Goal: Task Accomplishment & Management: Use online tool/utility

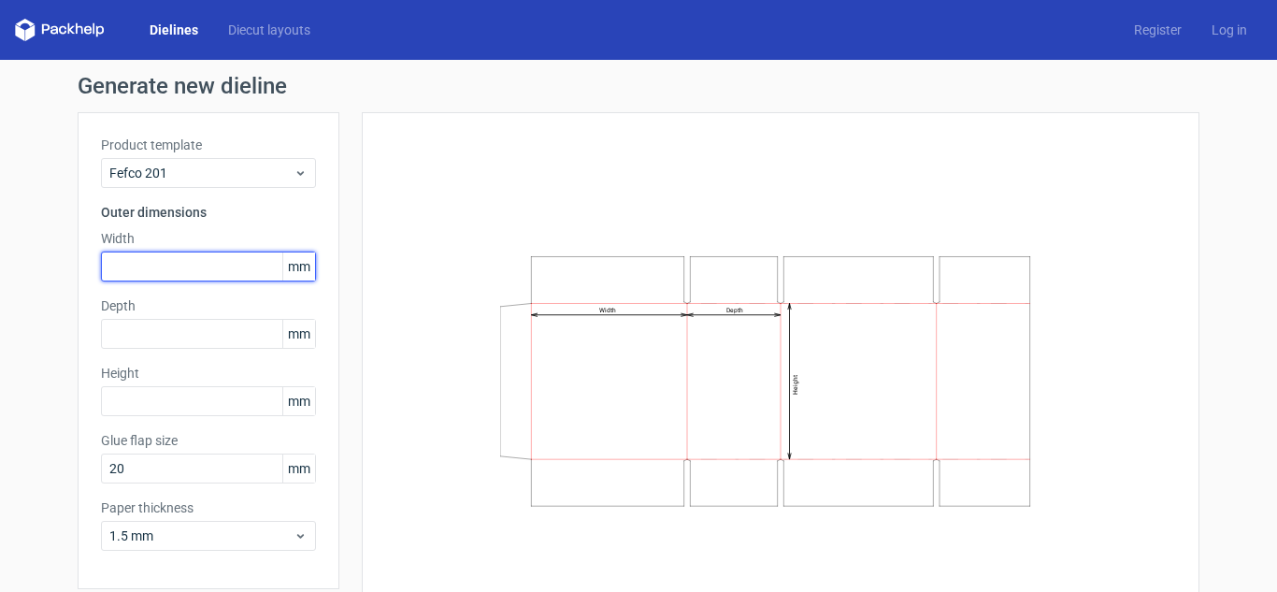
click at [183, 258] on input "text" at bounding box center [208, 267] width 215 height 30
type input "246"
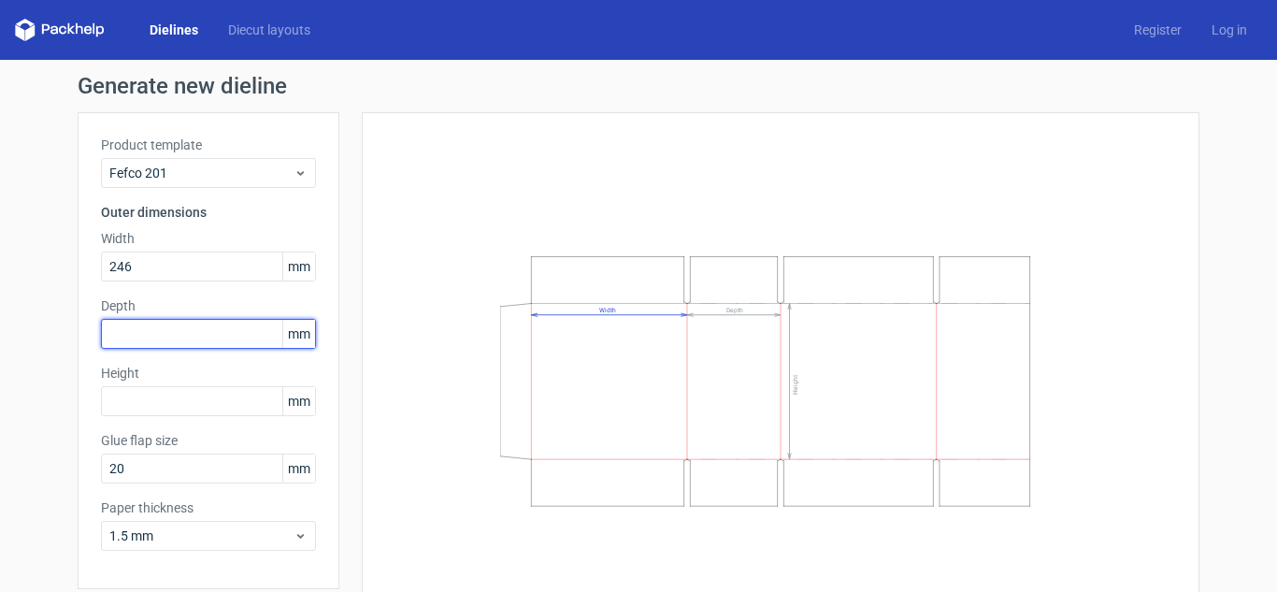
click at [236, 323] on input "text" at bounding box center [208, 334] width 215 height 30
type input "166"
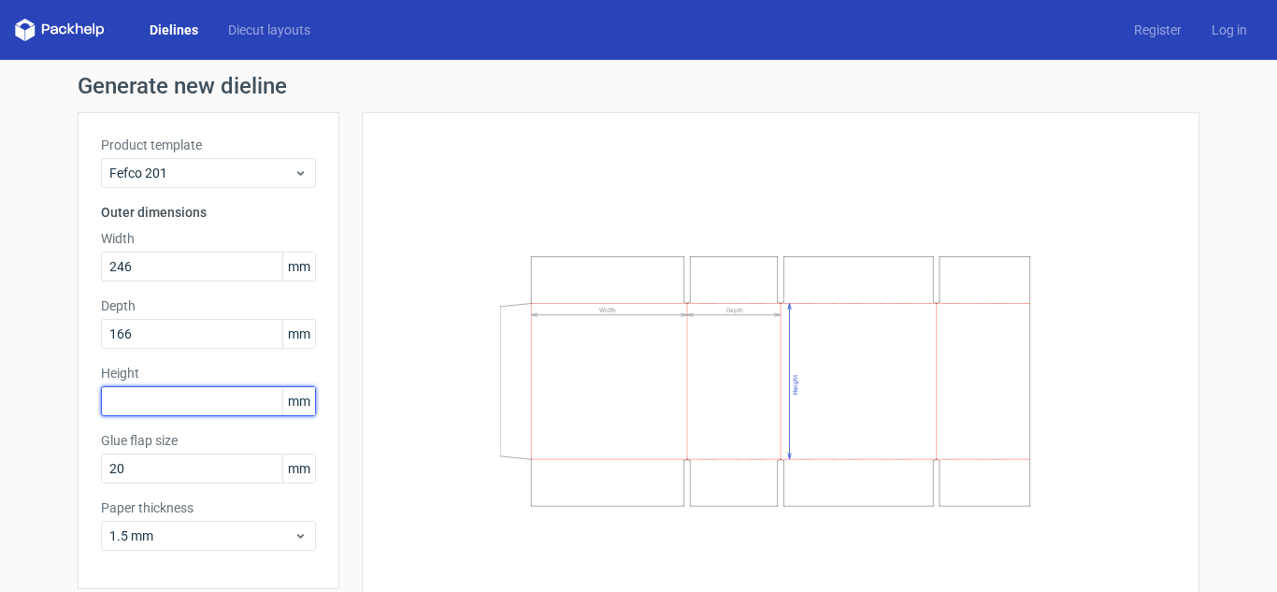
click at [181, 399] on input "text" at bounding box center [208, 401] width 215 height 30
type input "190"
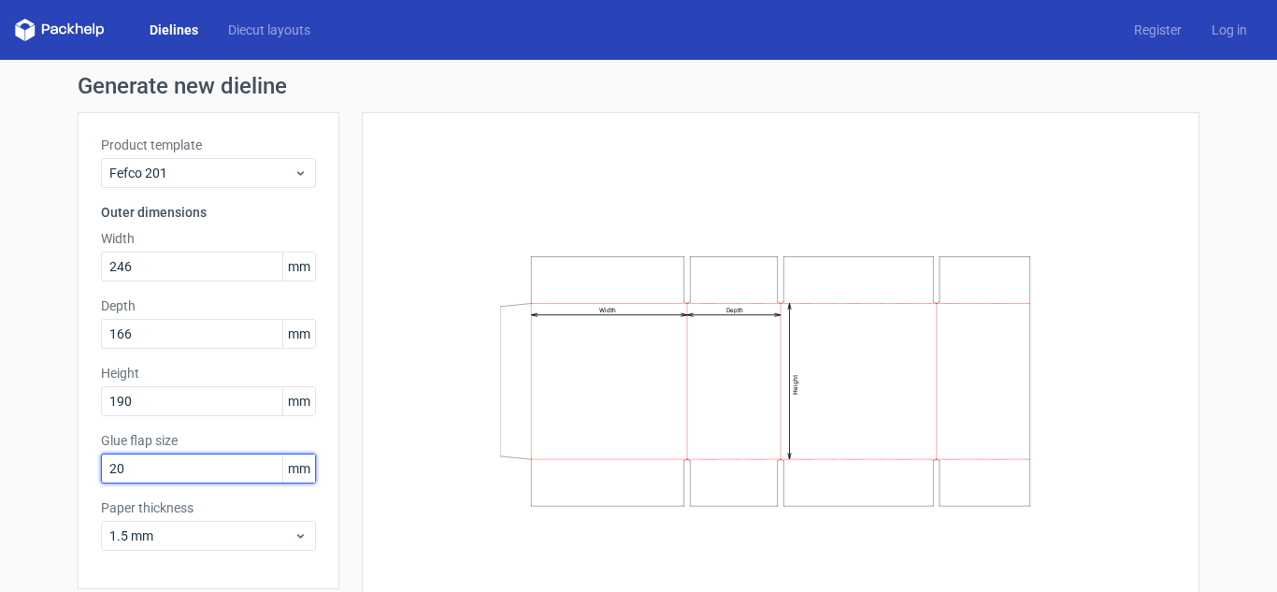
click at [185, 463] on input "20" at bounding box center [208, 469] width 215 height 30
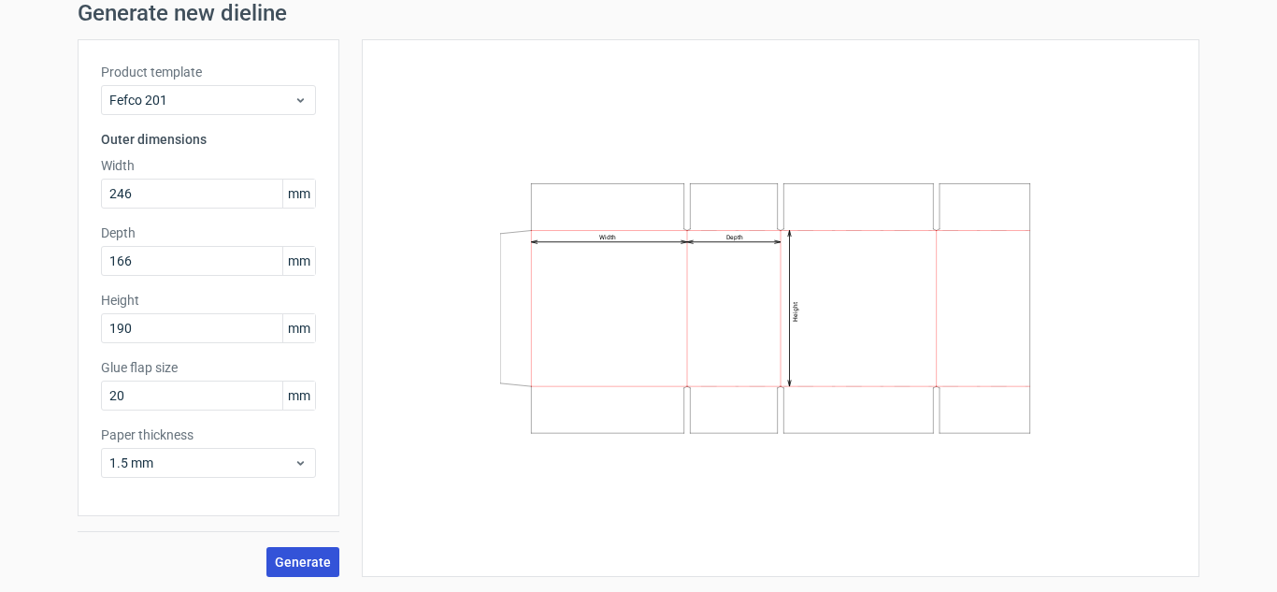
click at [326, 555] on button "Generate" at bounding box center [302, 562] width 73 height 30
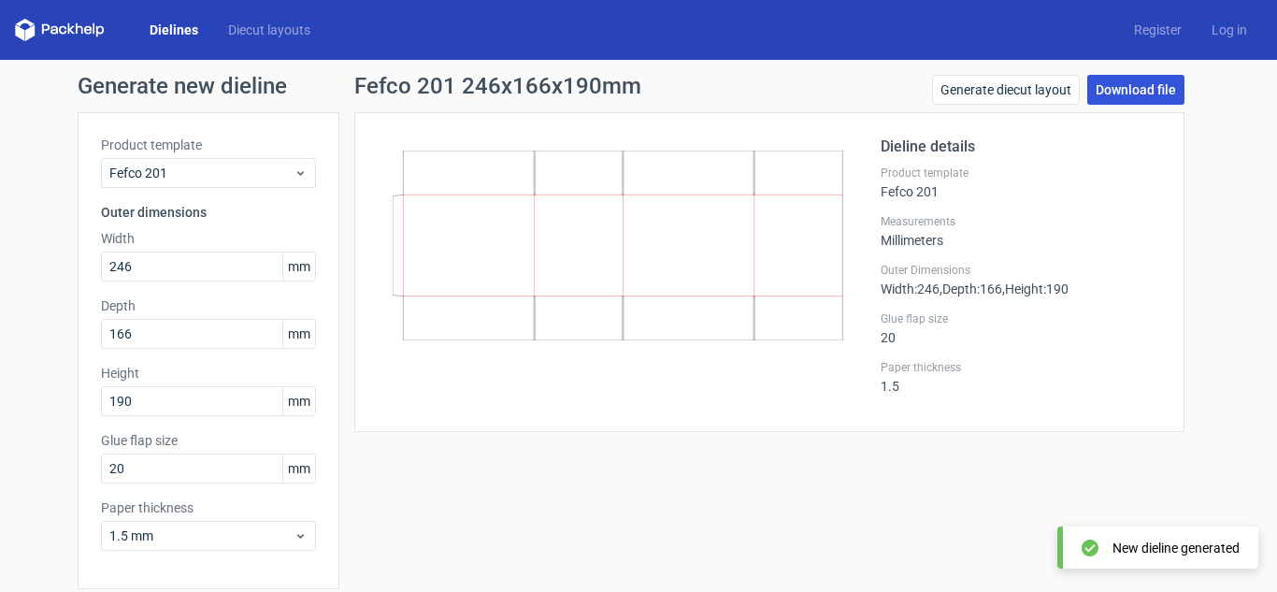
click at [1130, 98] on link "Download file" at bounding box center [1135, 90] width 97 height 30
